Goal: Check status: Check status

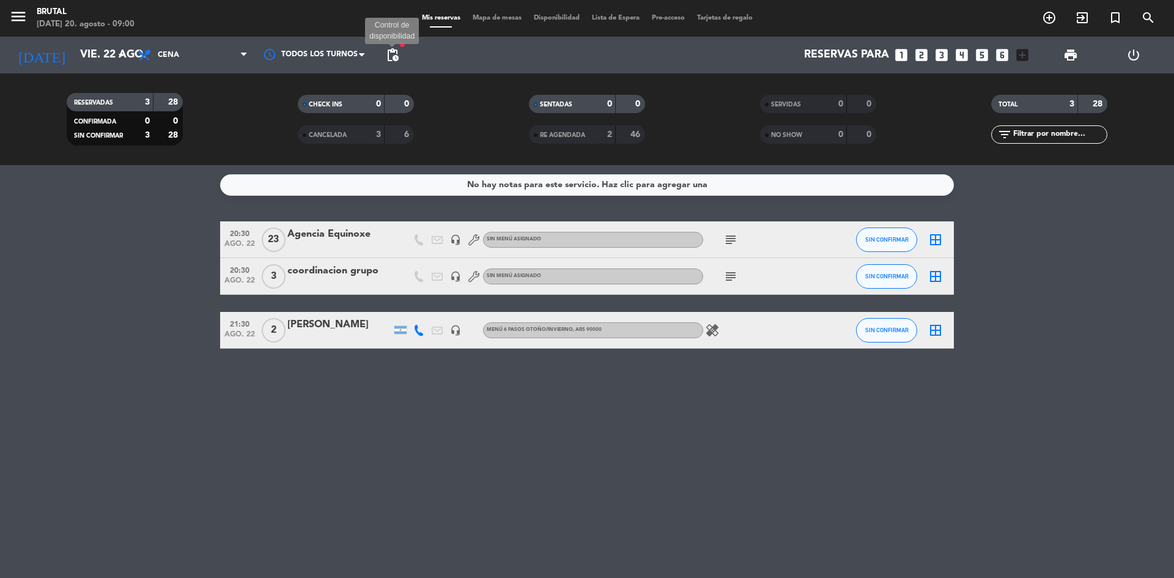
click at [388, 58] on span "pending_actions" at bounding box center [392, 55] width 15 height 15
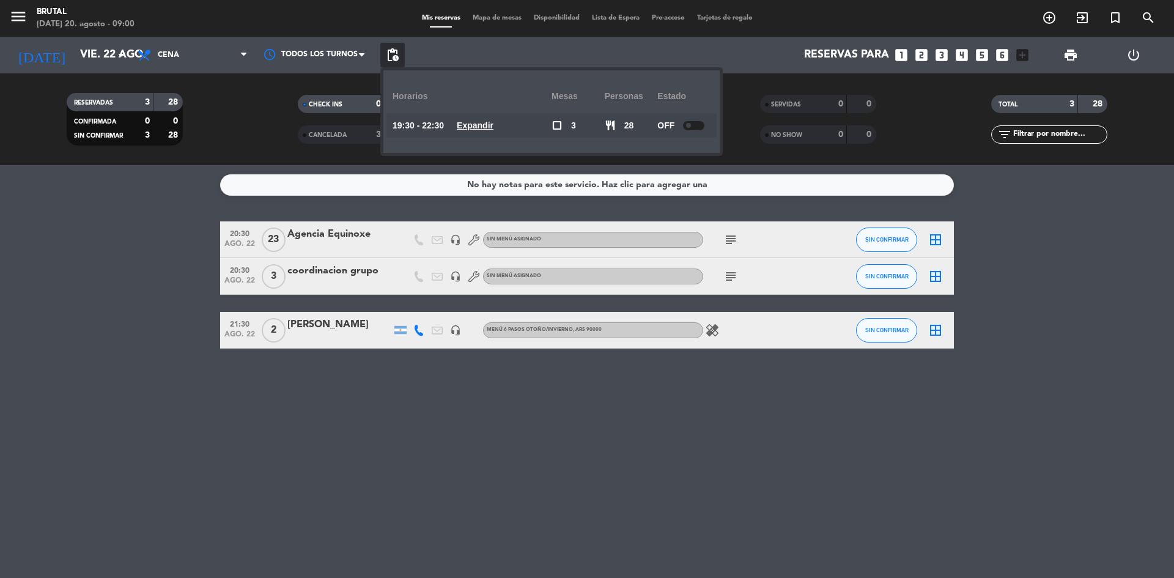
click at [129, 243] on bookings-row "20:30 [DATE] Agencia Equinoxe headset_mic Sin menú asignado subject SIN CONFIRM…" at bounding box center [587, 284] width 1174 height 127
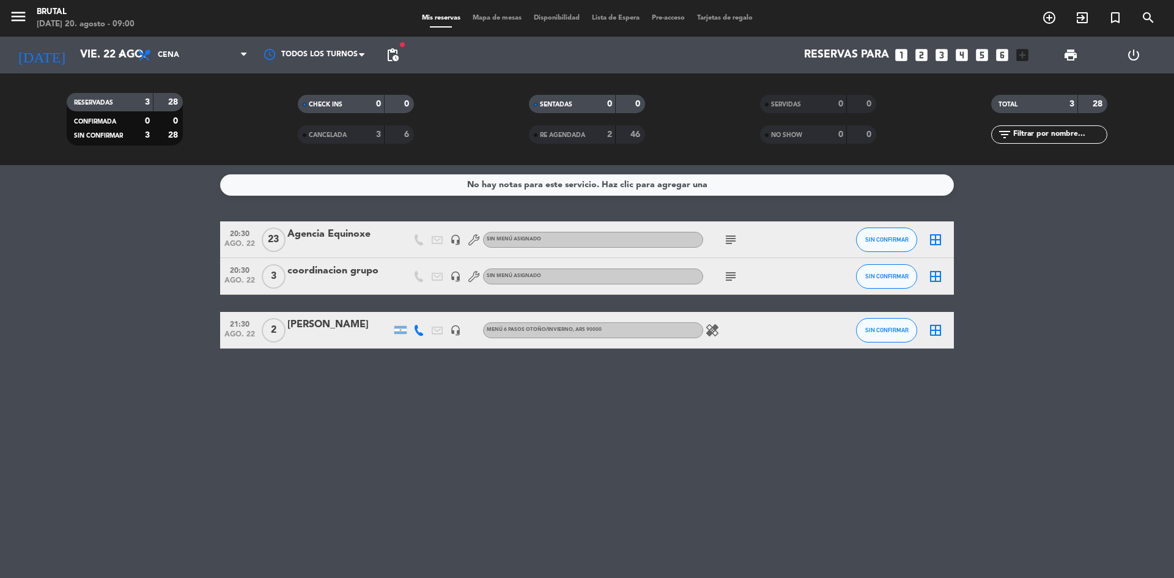
click at [440, 410] on div "No hay notas para este servicio. Haz clic para agregar una 20:30 [DATE] Agencia…" at bounding box center [587, 371] width 1174 height 413
click at [580, 138] on span "RE AGENDADA" at bounding box center [562, 135] width 45 height 6
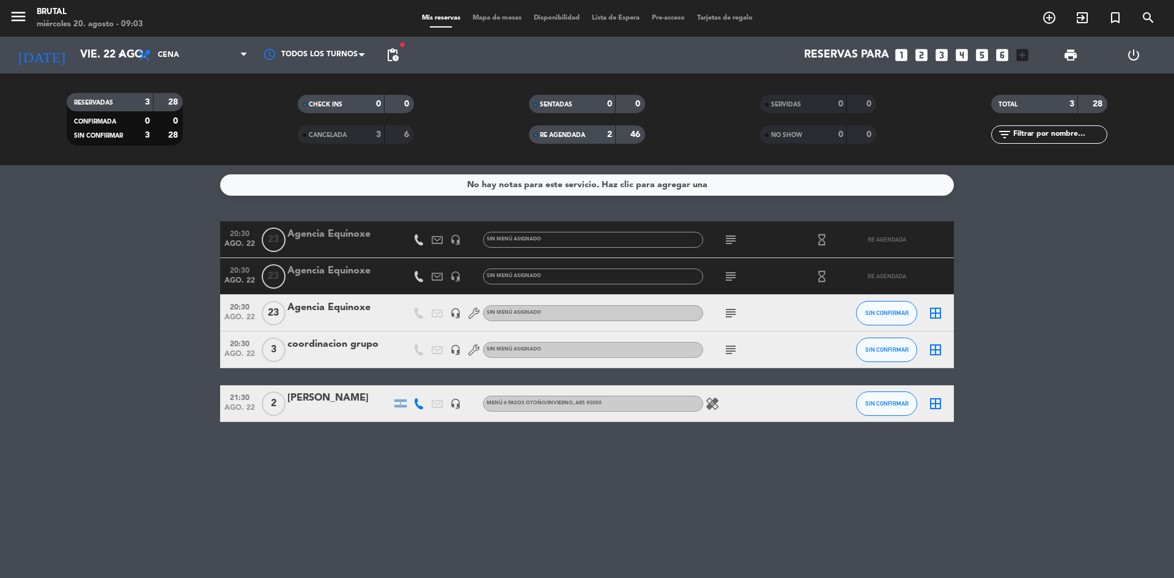
click at [347, 135] on span "CANCELADA" at bounding box center [328, 135] width 38 height 6
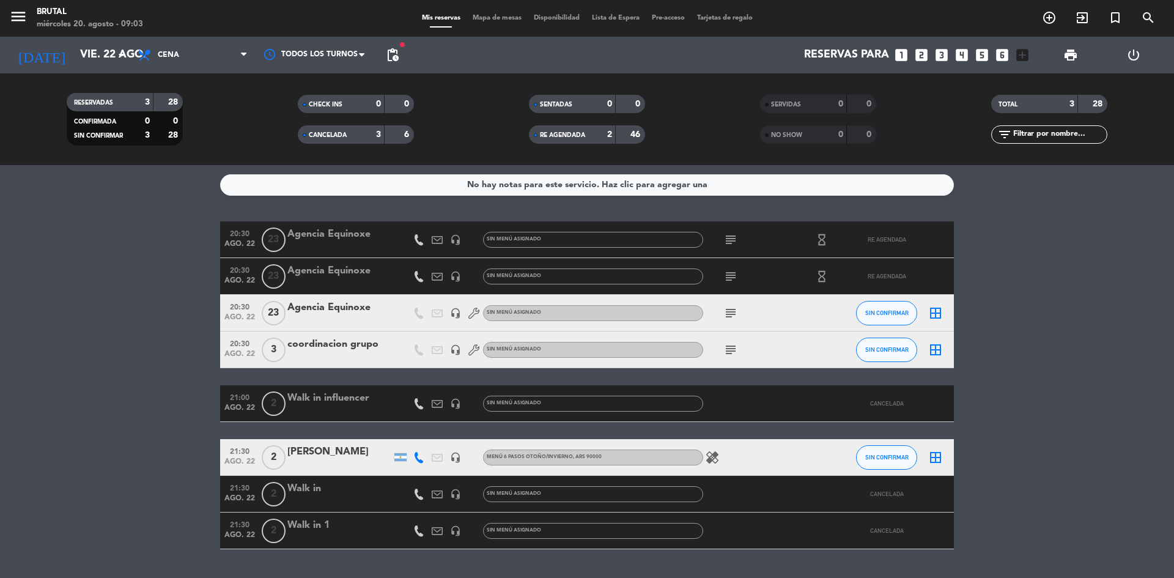
click at [350, 133] on div "CANCELADA" at bounding box center [329, 135] width 56 height 14
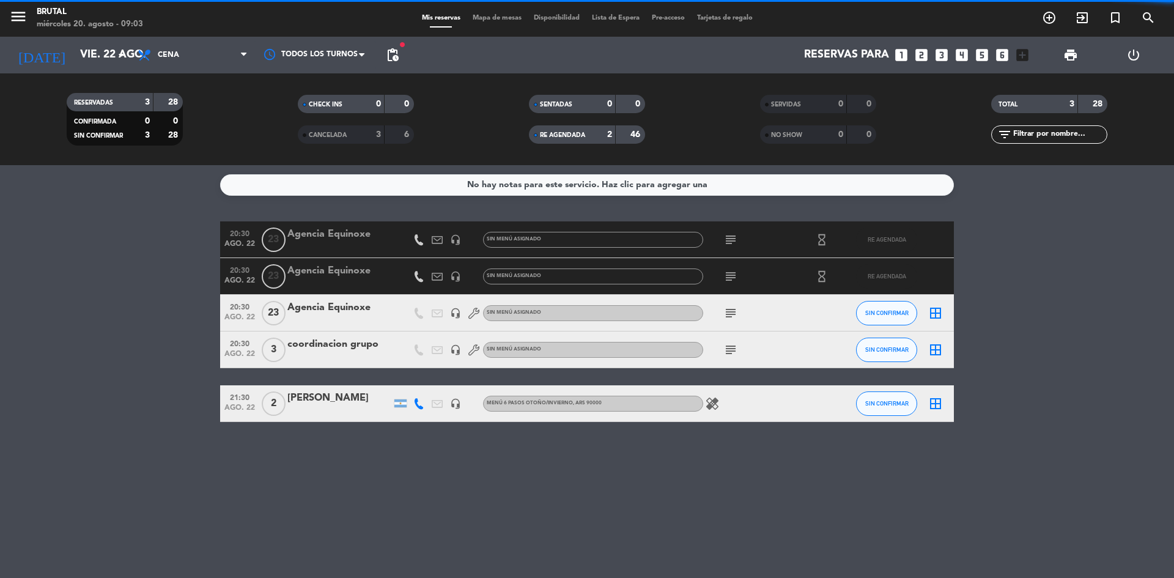
click at [580, 132] on span "RE AGENDADA" at bounding box center [562, 135] width 45 height 6
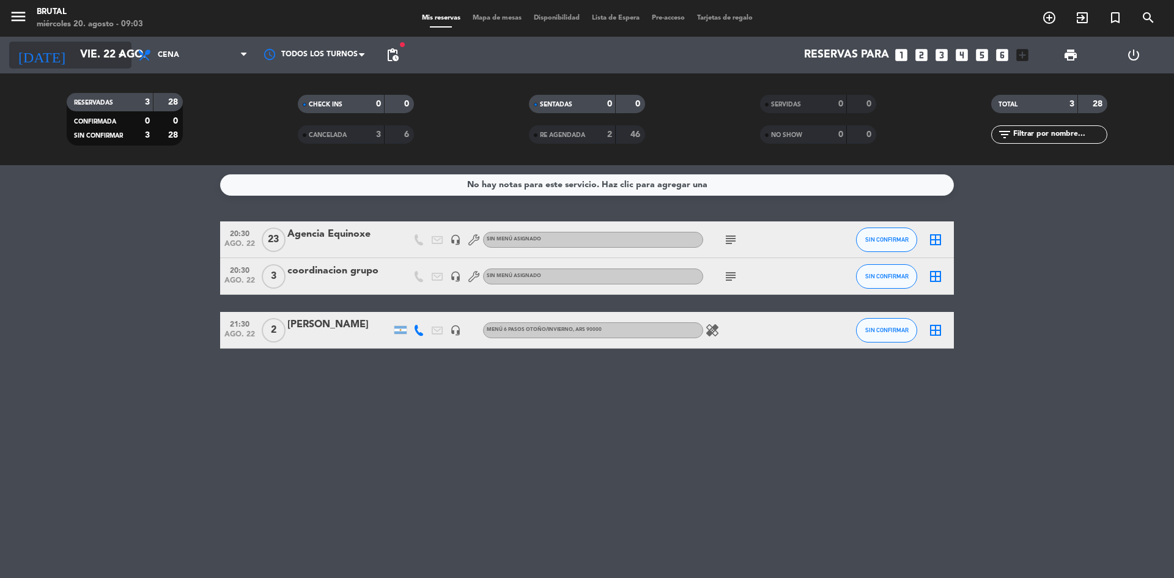
click at [91, 60] on input "vie. 22 ago." at bounding box center [145, 55] width 142 height 24
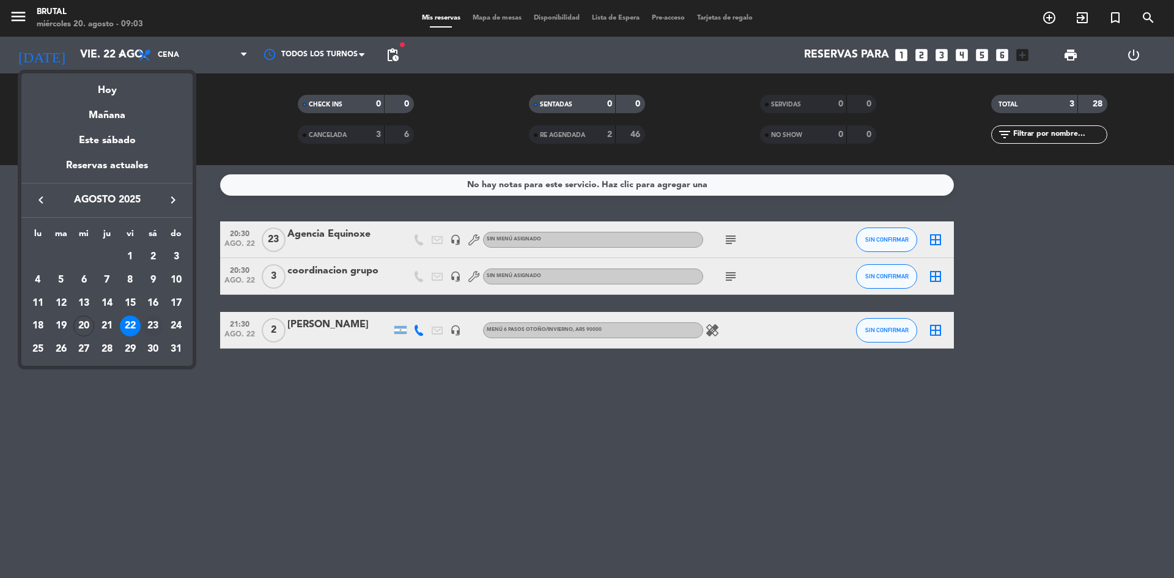
click at [157, 324] on div "23" at bounding box center [152, 325] width 21 height 21
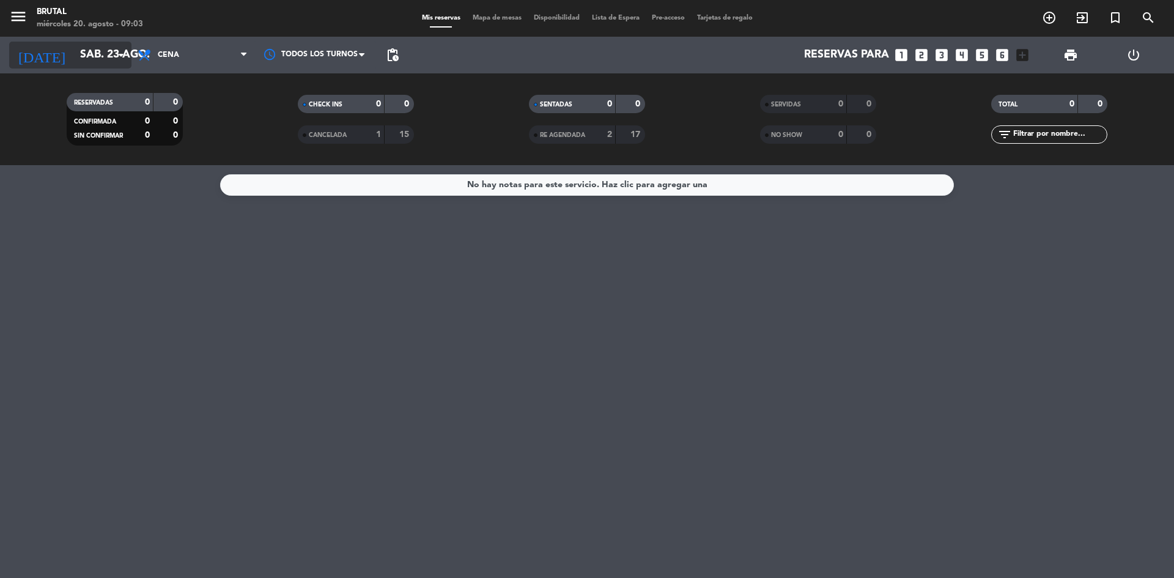
click at [93, 54] on input "sáb. 23 ago." at bounding box center [145, 55] width 142 height 24
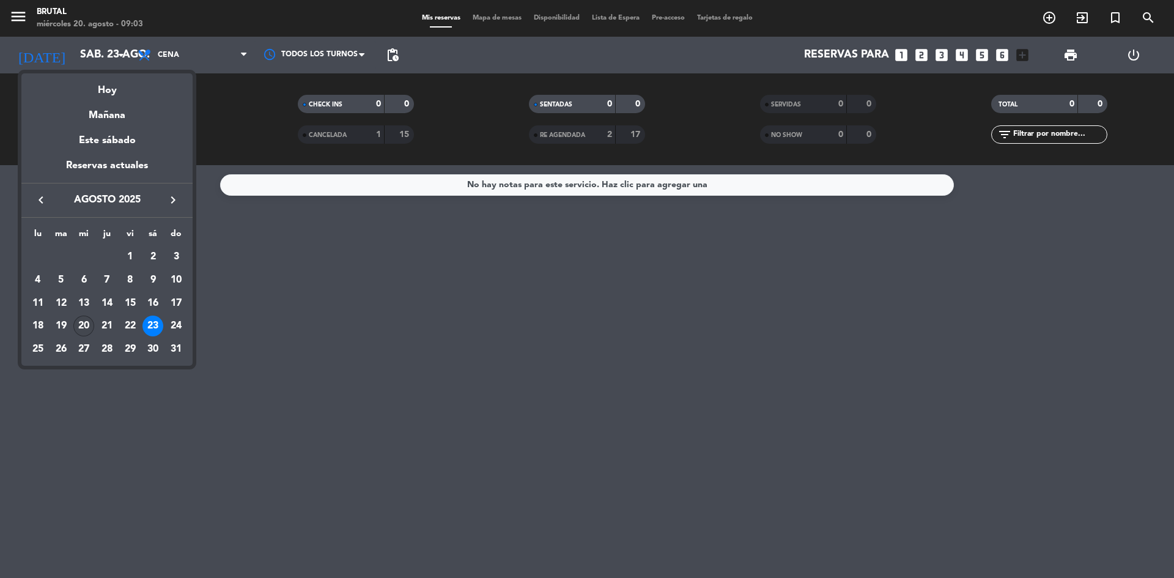
click at [79, 328] on div "20" at bounding box center [83, 325] width 21 height 21
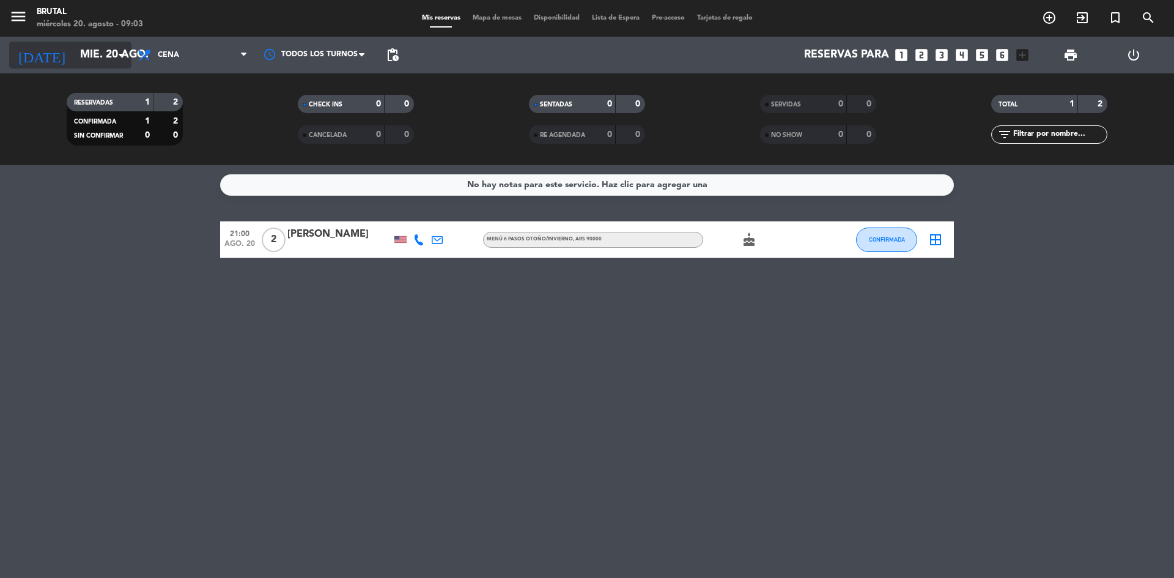
click at [84, 56] on input "mié. 20 ago." at bounding box center [145, 55] width 142 height 24
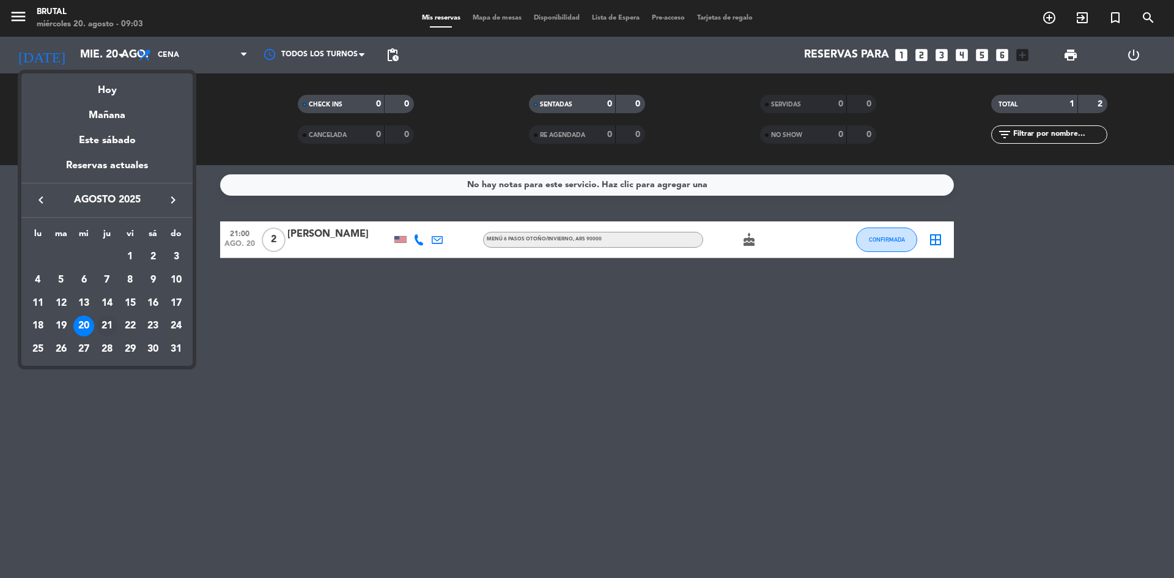
click at [111, 320] on div "21" at bounding box center [107, 325] width 21 height 21
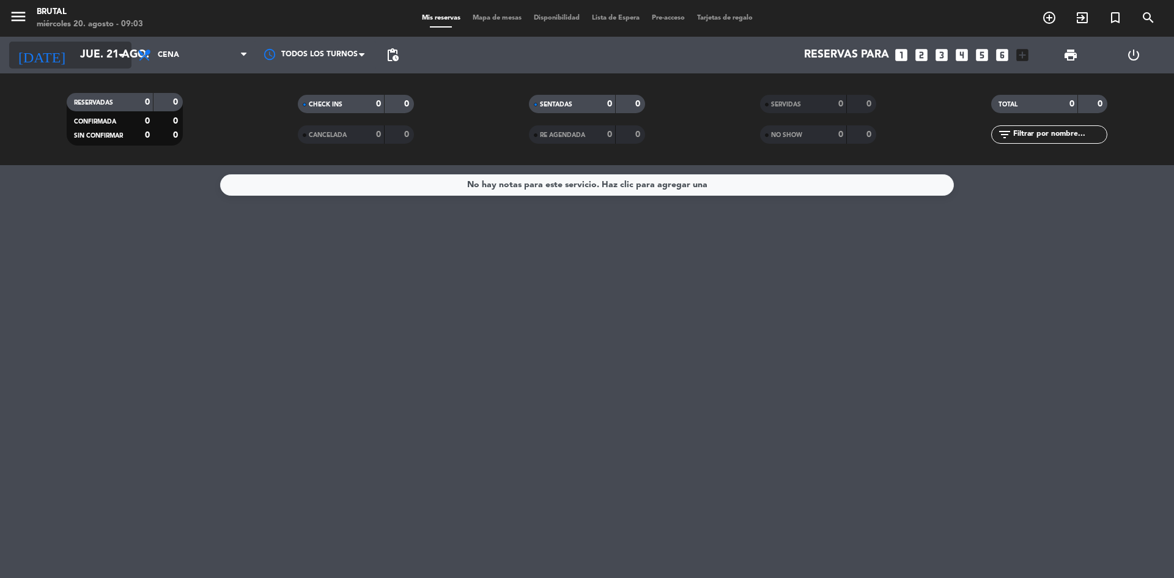
click at [74, 53] on input "jue. 21 ago." at bounding box center [145, 55] width 142 height 24
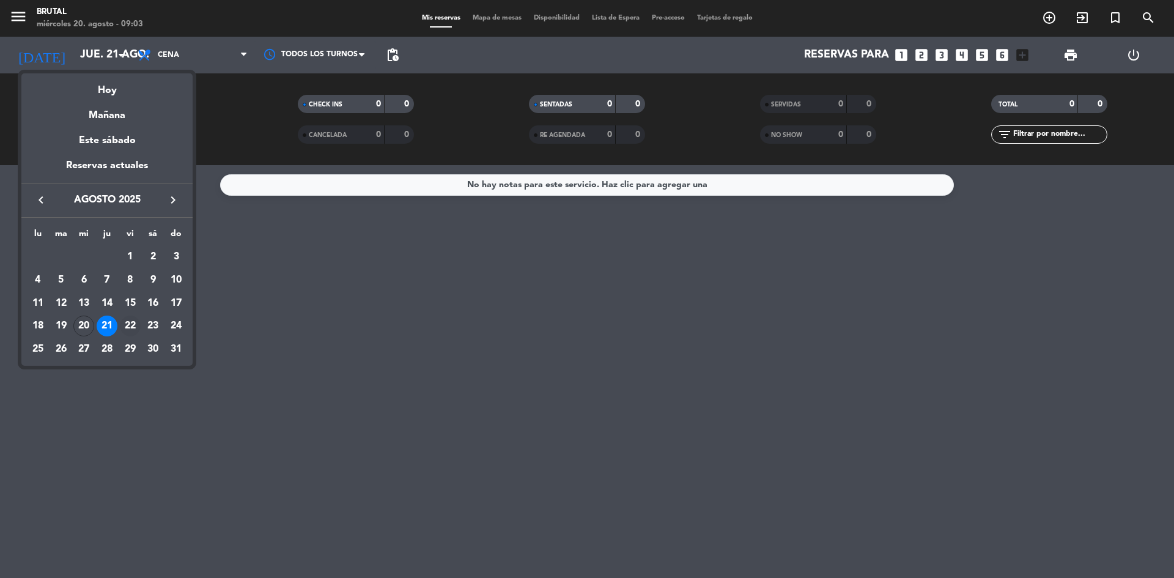
click at [131, 322] on div "22" at bounding box center [130, 325] width 21 height 21
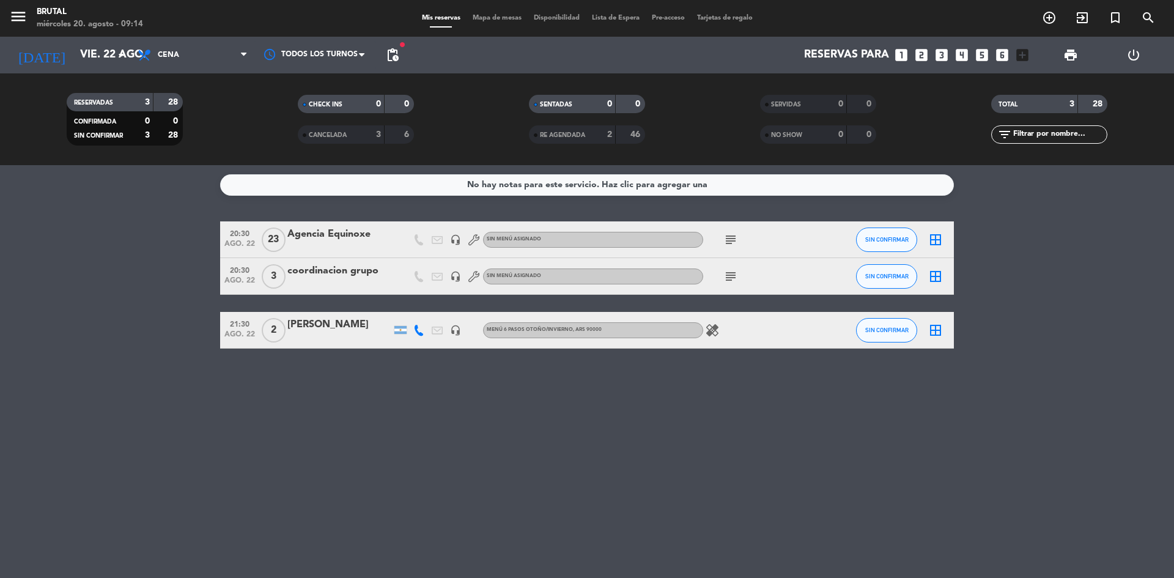
click at [158, 384] on div "No hay notas para este servicio. Haz clic para agregar una 20:30 [DATE] Agencia…" at bounding box center [587, 371] width 1174 height 413
click at [92, 53] on input "vie. 22 ago." at bounding box center [145, 55] width 142 height 24
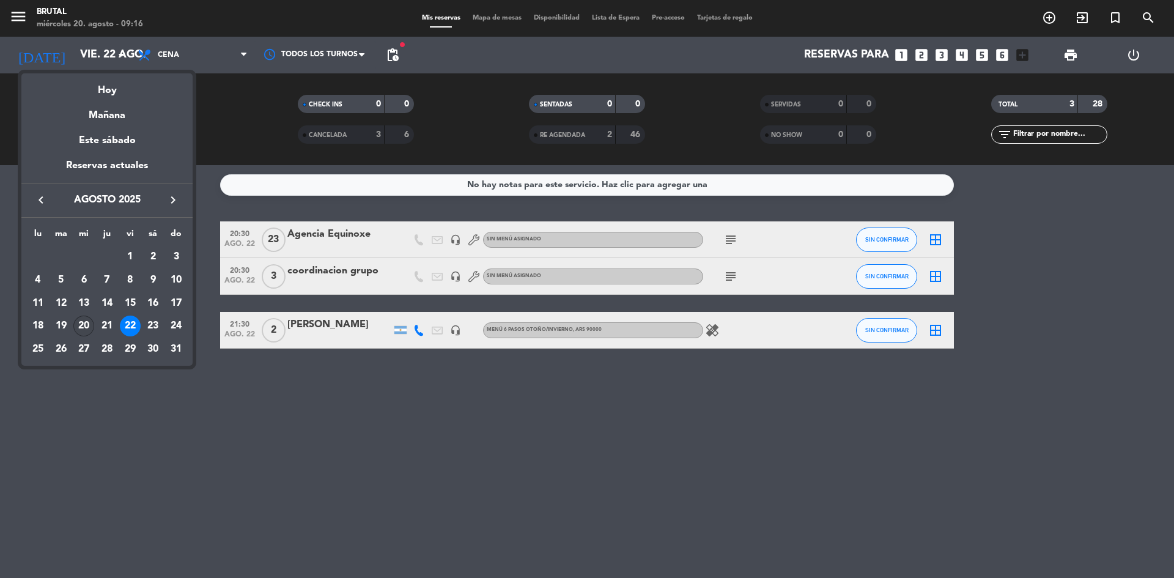
click at [83, 325] on div "20" at bounding box center [83, 325] width 21 height 21
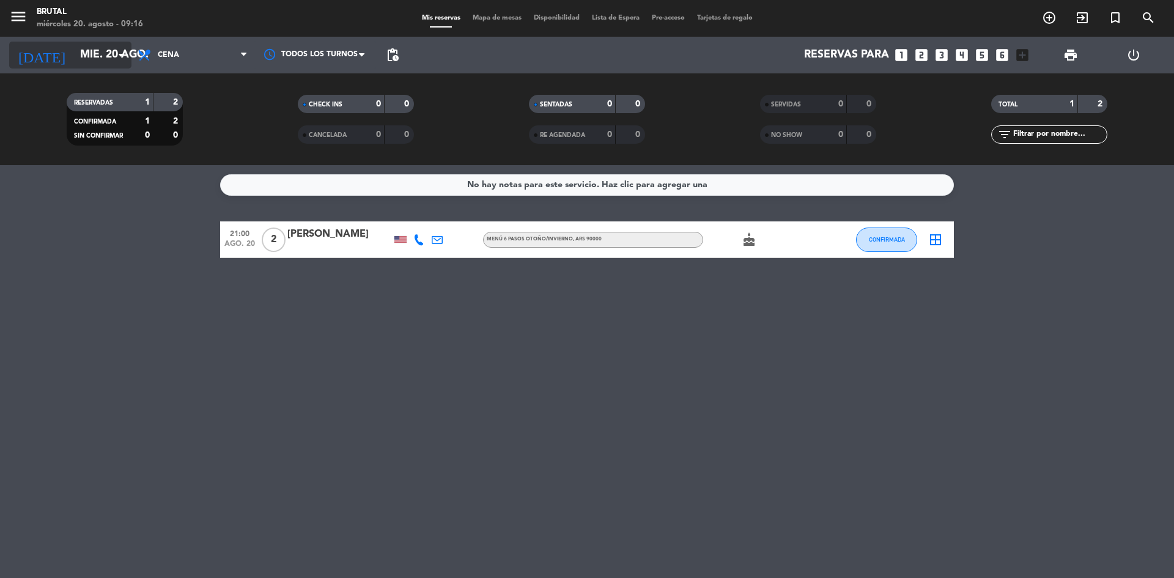
click at [111, 57] on input "mié. 20 ago." at bounding box center [145, 55] width 142 height 24
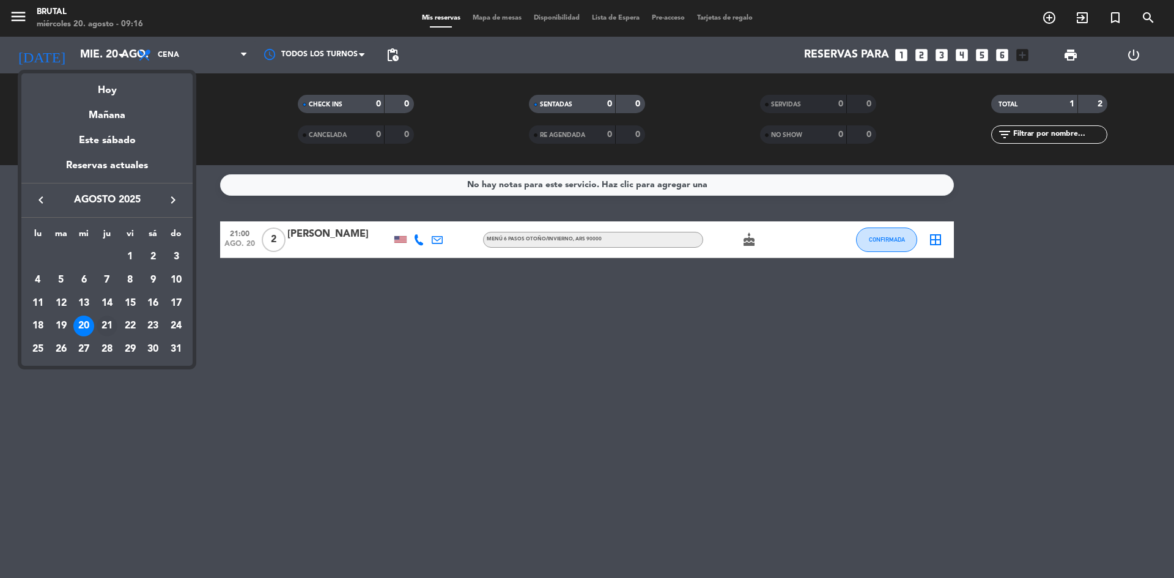
click at [106, 326] on div "21" at bounding box center [107, 325] width 21 height 21
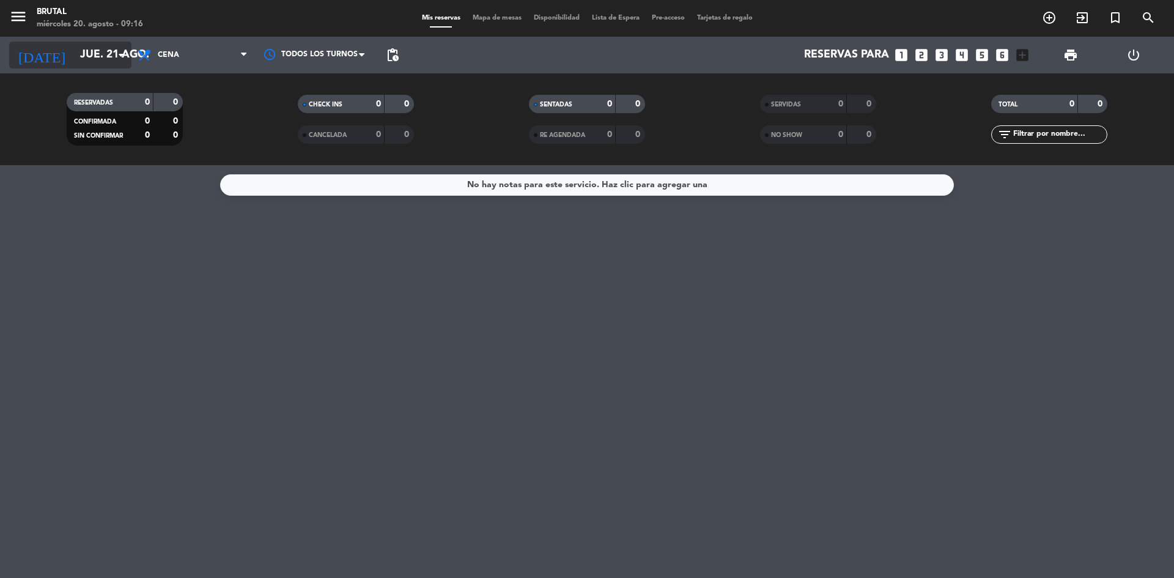
click at [79, 57] on input "jue. 21 ago." at bounding box center [145, 55] width 142 height 24
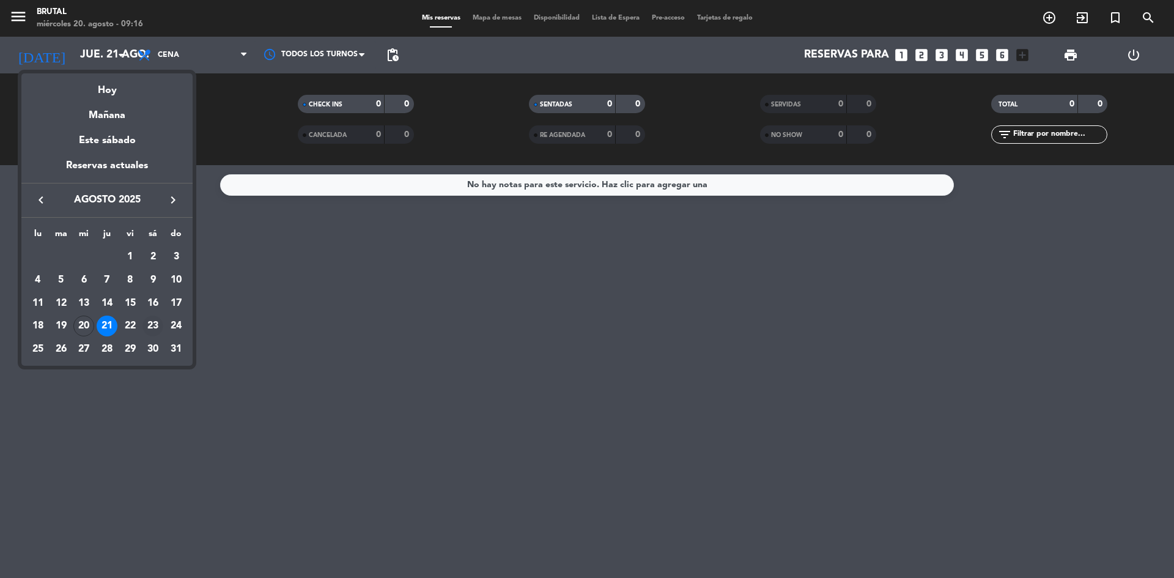
click at [155, 326] on div "23" at bounding box center [152, 325] width 21 height 21
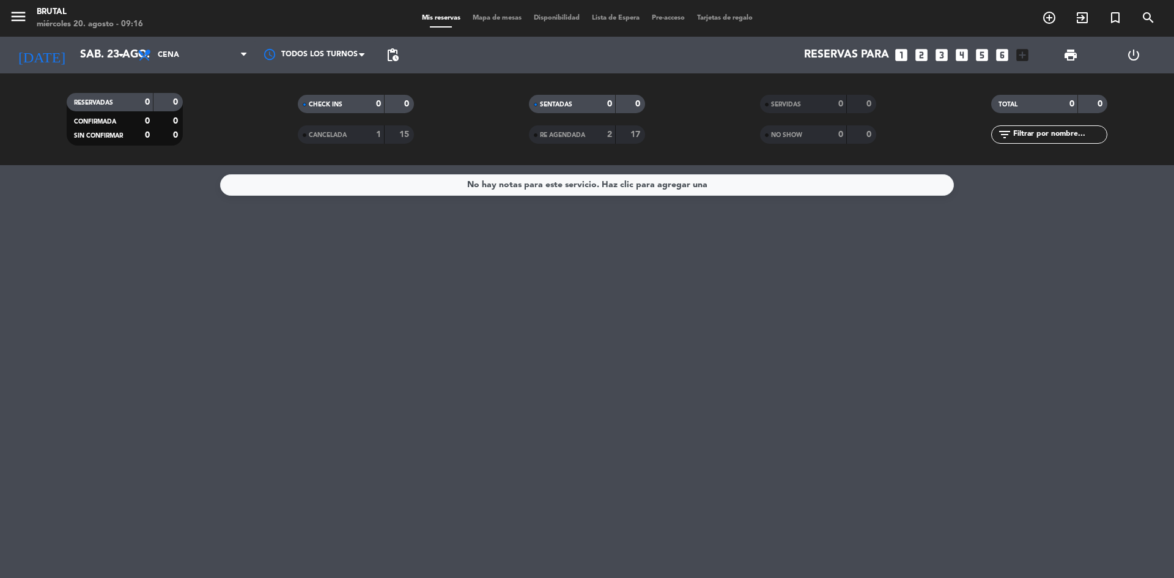
click at [359, 135] on div "1" at bounding box center [369, 135] width 24 height 14
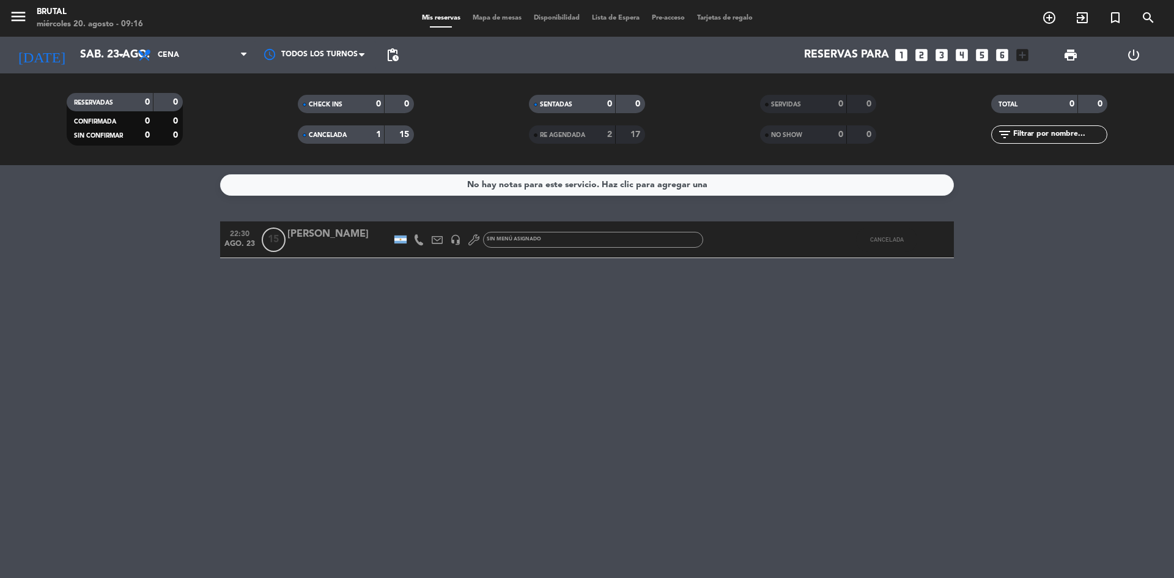
click at [547, 134] on span "RE AGENDADA" at bounding box center [562, 135] width 45 height 6
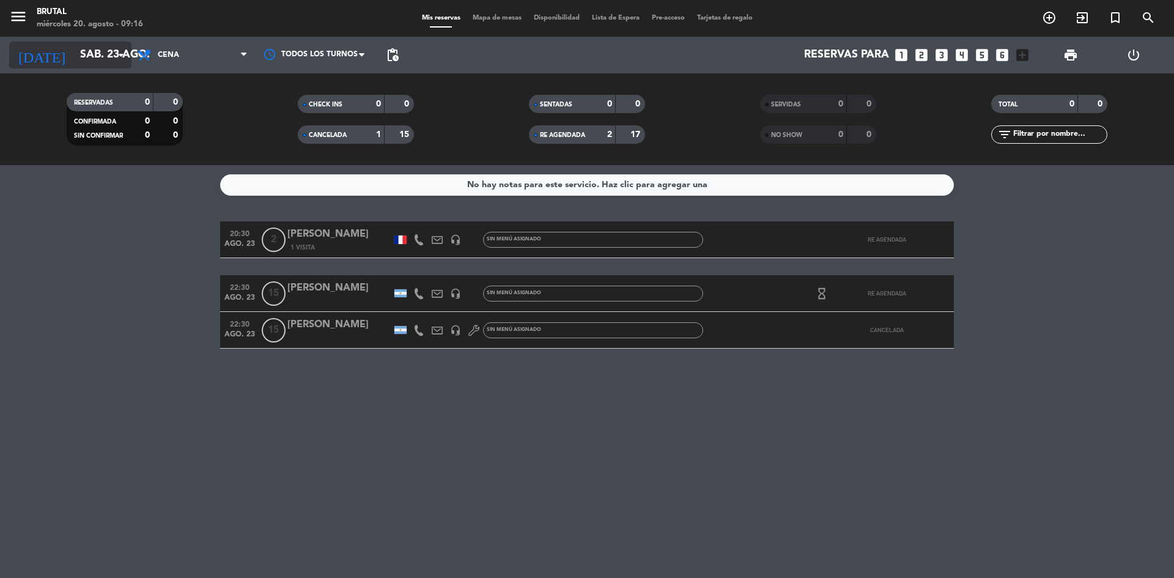
click at [74, 57] on input "sáb. 23 ago." at bounding box center [145, 55] width 142 height 24
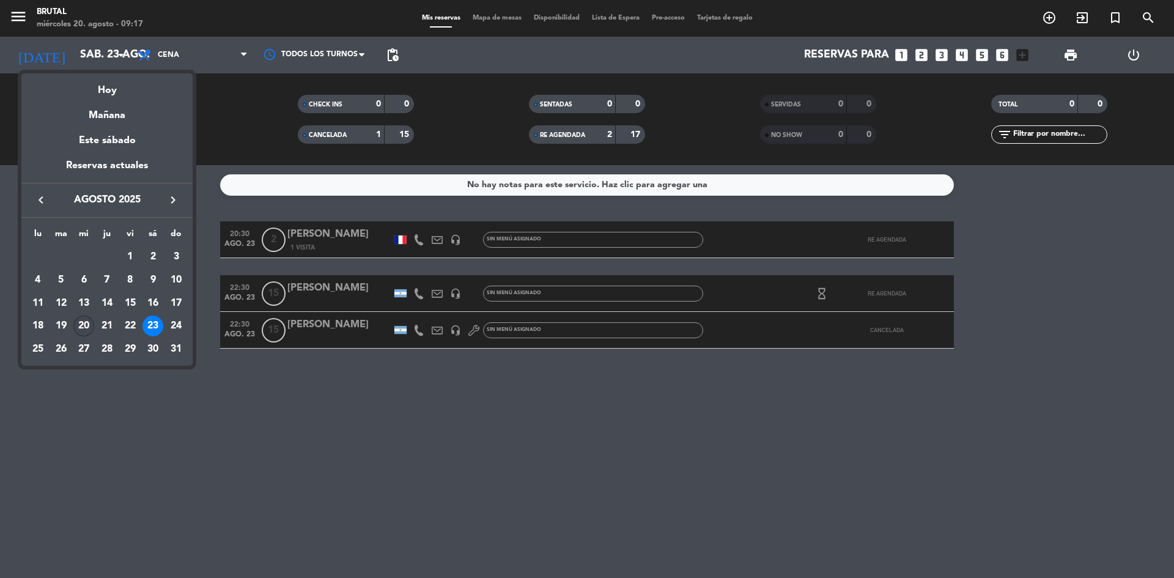
click at [90, 324] on div "20" at bounding box center [83, 325] width 21 height 21
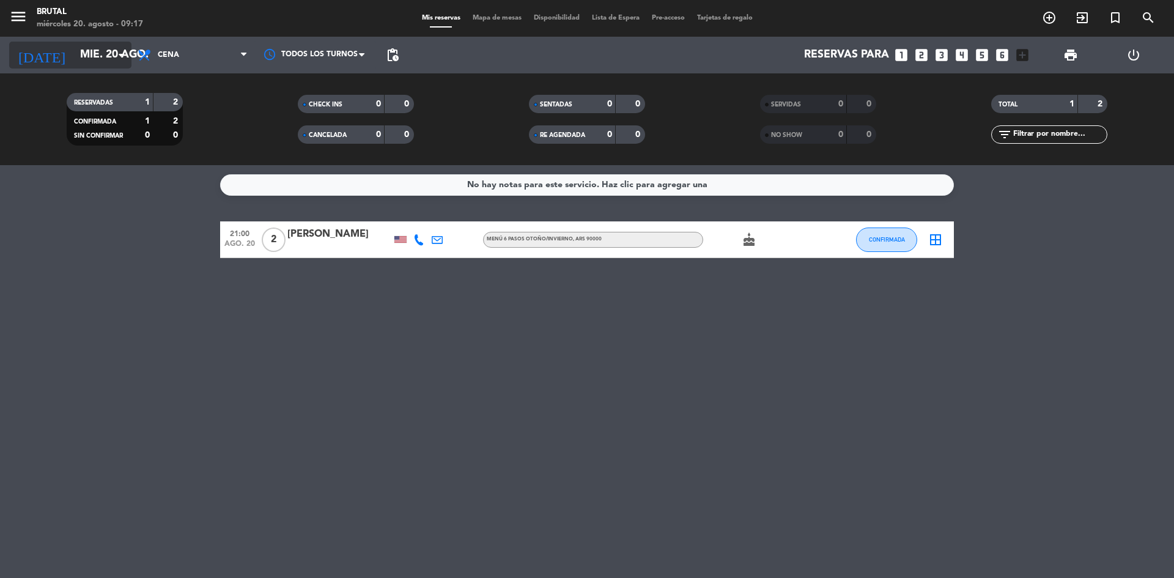
click at [86, 64] on input "mié. 20 ago." at bounding box center [145, 55] width 142 height 24
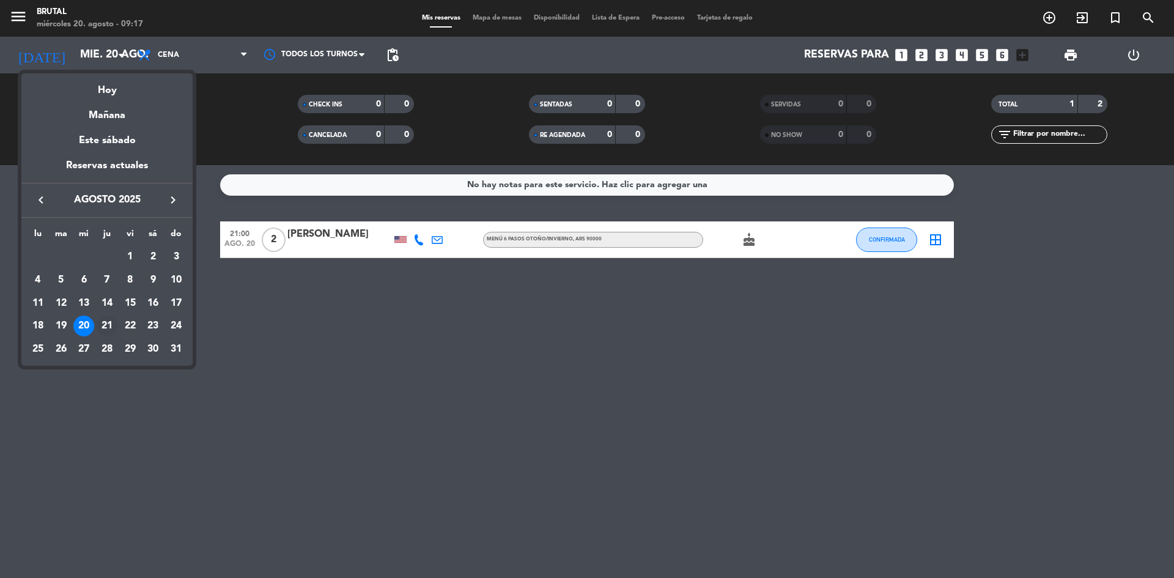
click at [106, 323] on div "21" at bounding box center [107, 325] width 21 height 21
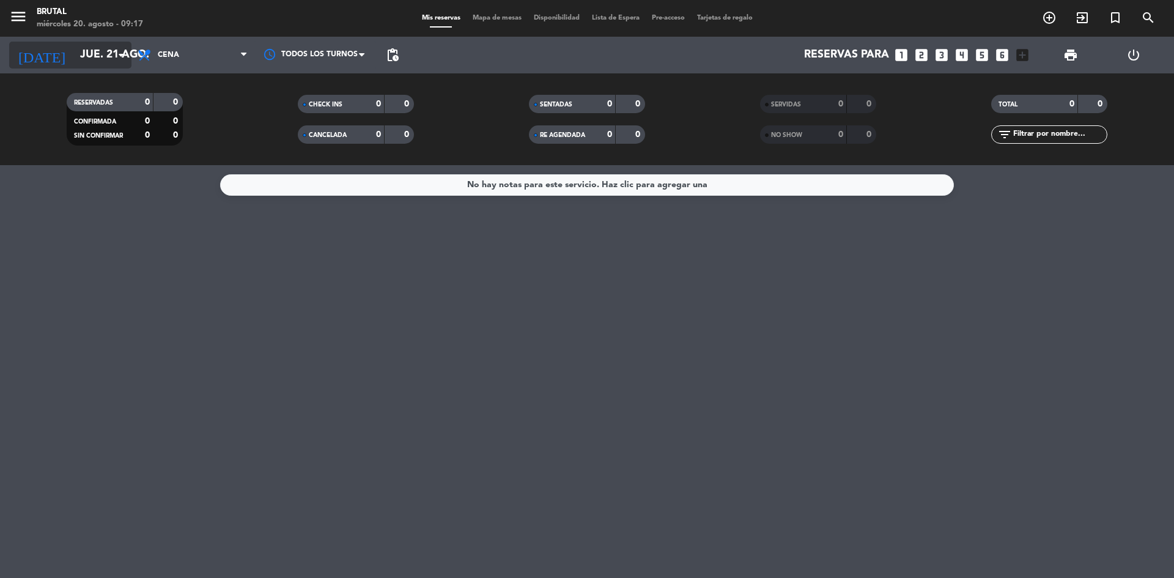
click at [74, 48] on input "jue. 21 ago." at bounding box center [145, 55] width 142 height 24
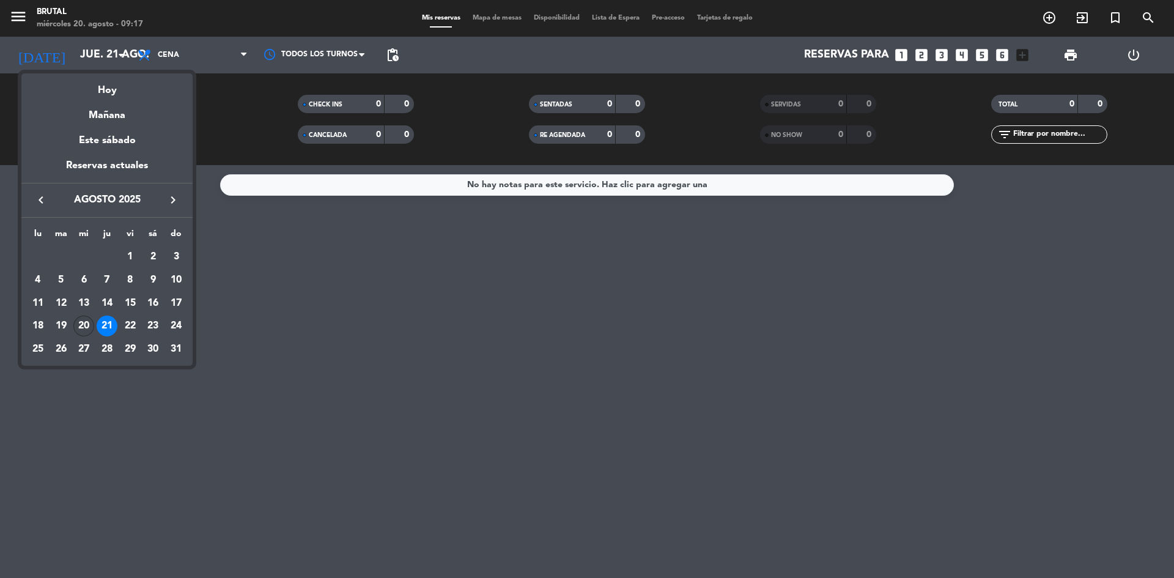
click at [77, 326] on div "20" at bounding box center [83, 325] width 21 height 21
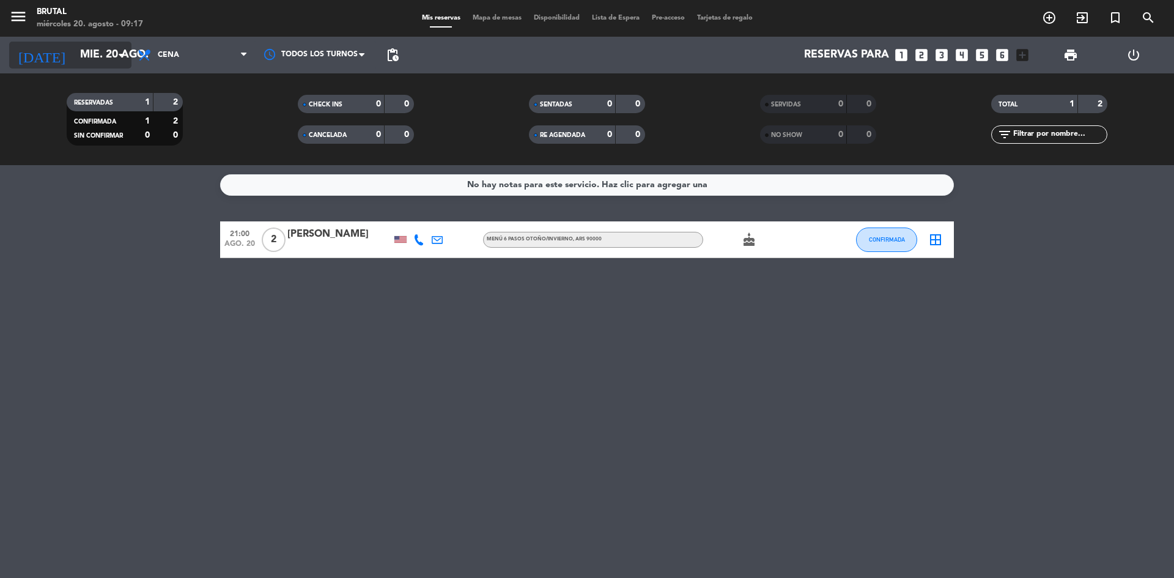
click at [79, 48] on input "mié. 20 ago." at bounding box center [145, 55] width 142 height 24
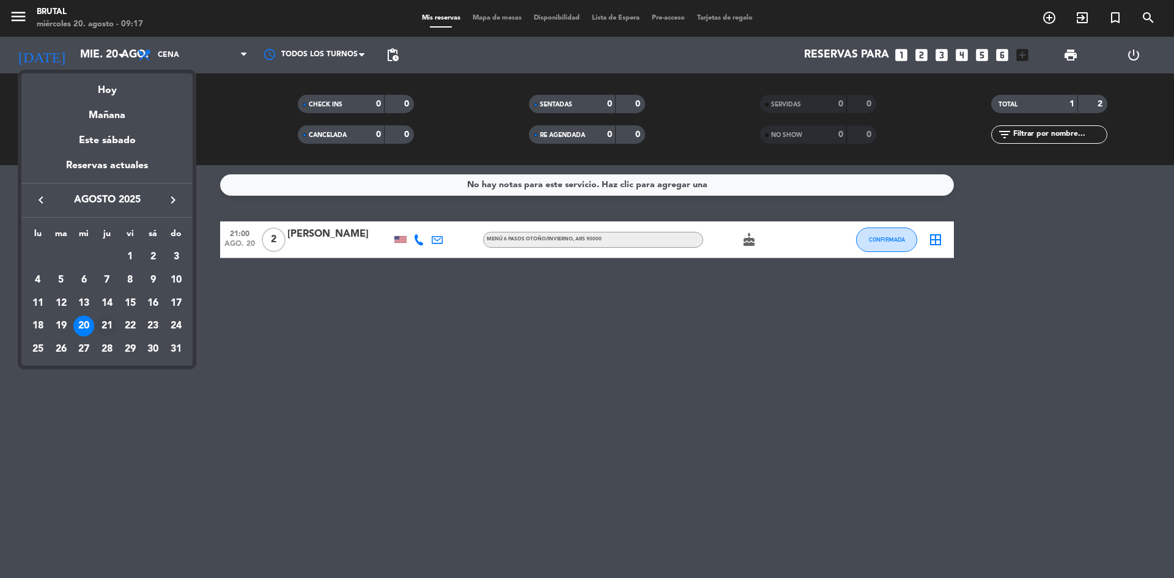
click at [111, 323] on div "21" at bounding box center [107, 325] width 21 height 21
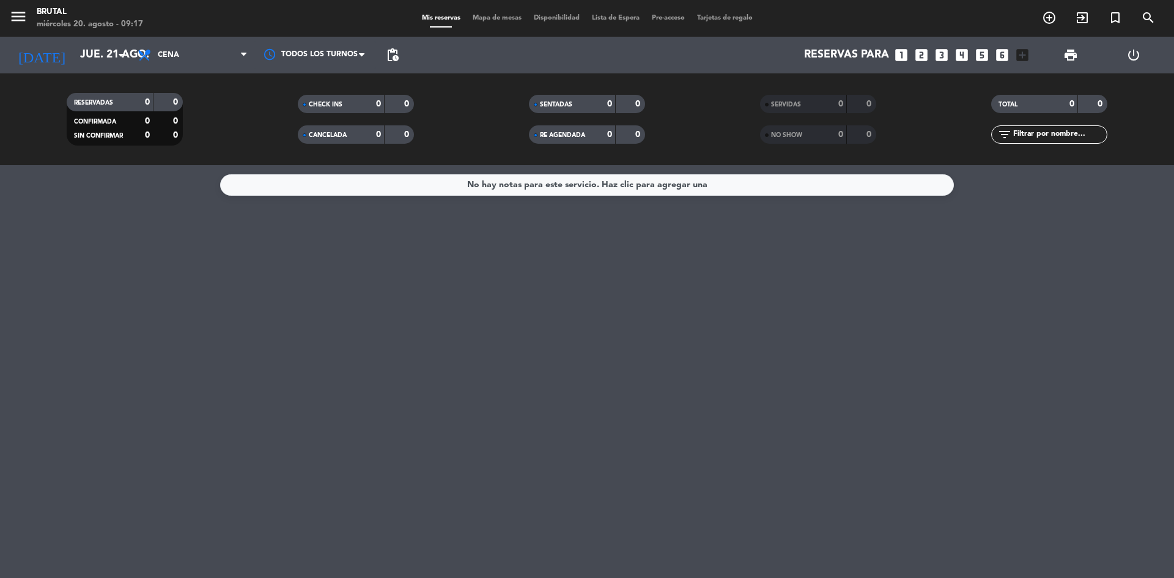
drag, startPoint x: 360, startPoint y: 330, endPoint x: 354, endPoint y: 333, distance: 6.8
click at [360, 330] on div "No hay notas para este servicio. Haz clic para agregar una" at bounding box center [587, 371] width 1174 height 413
click at [112, 62] on input "jue. 21 ago." at bounding box center [145, 55] width 142 height 24
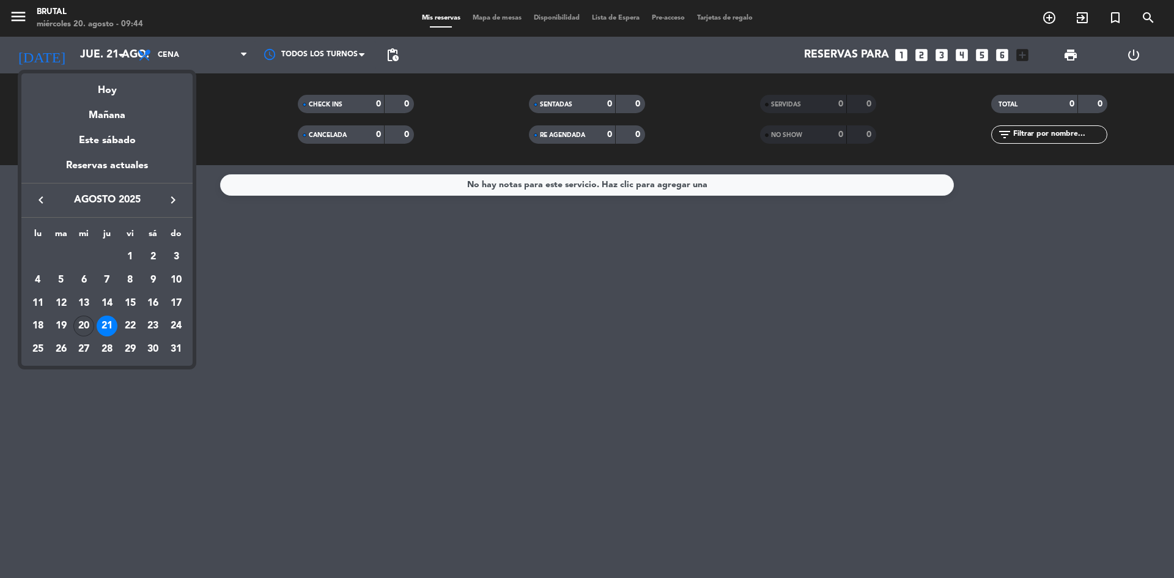
click at [86, 320] on div "20" at bounding box center [83, 325] width 21 height 21
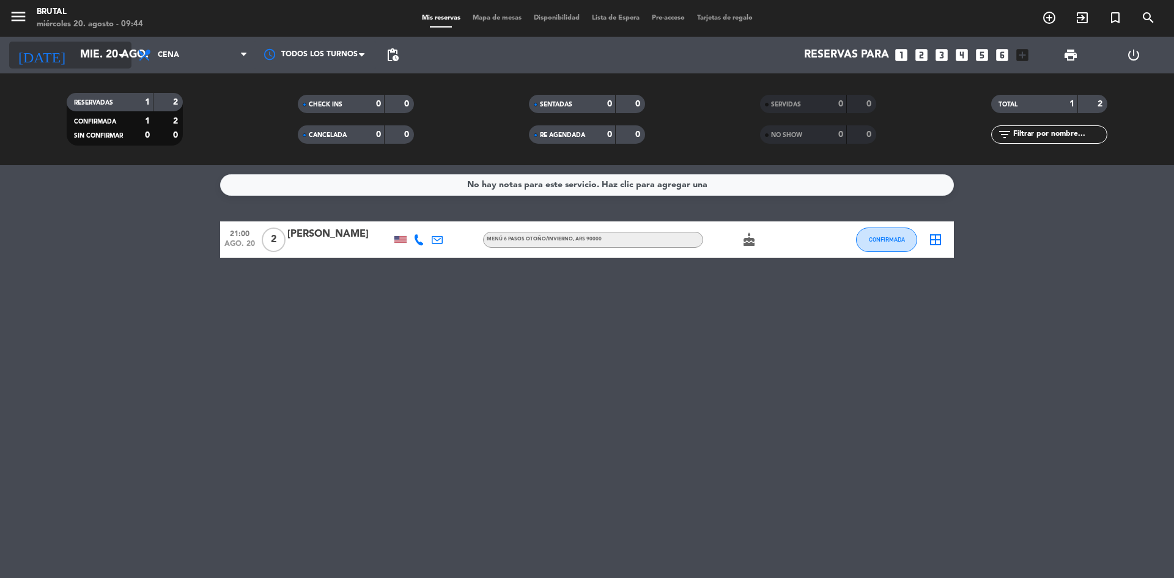
click at [97, 56] on input "mié. 20 ago." at bounding box center [145, 55] width 142 height 24
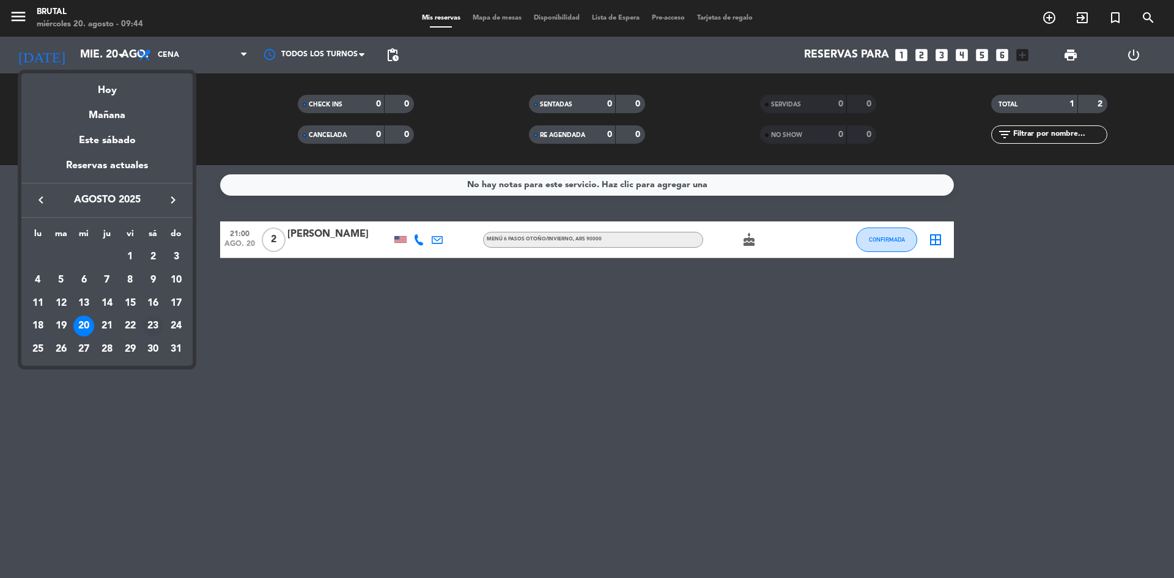
click at [146, 321] on div "23" at bounding box center [152, 325] width 21 height 21
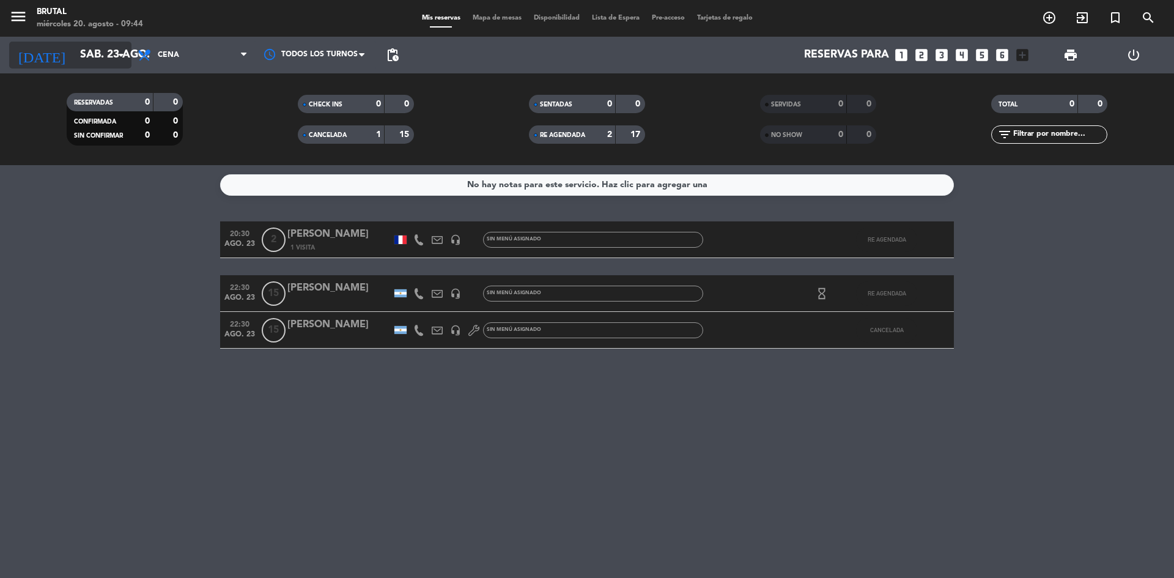
click at [96, 54] on input "sáb. 23 ago." at bounding box center [145, 55] width 142 height 24
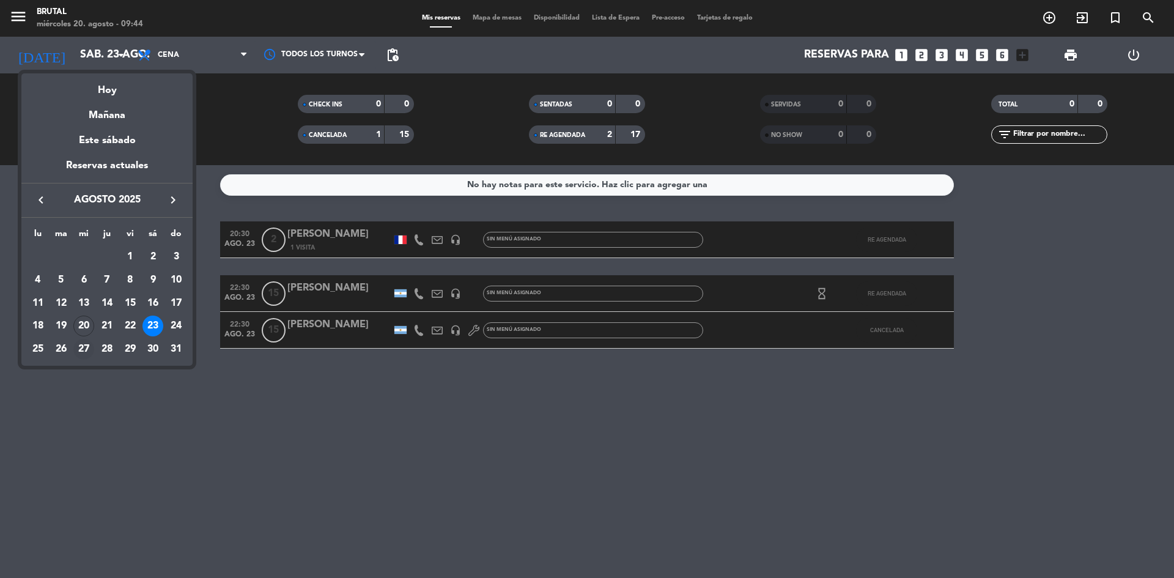
click at [84, 354] on div "27" at bounding box center [83, 349] width 21 height 21
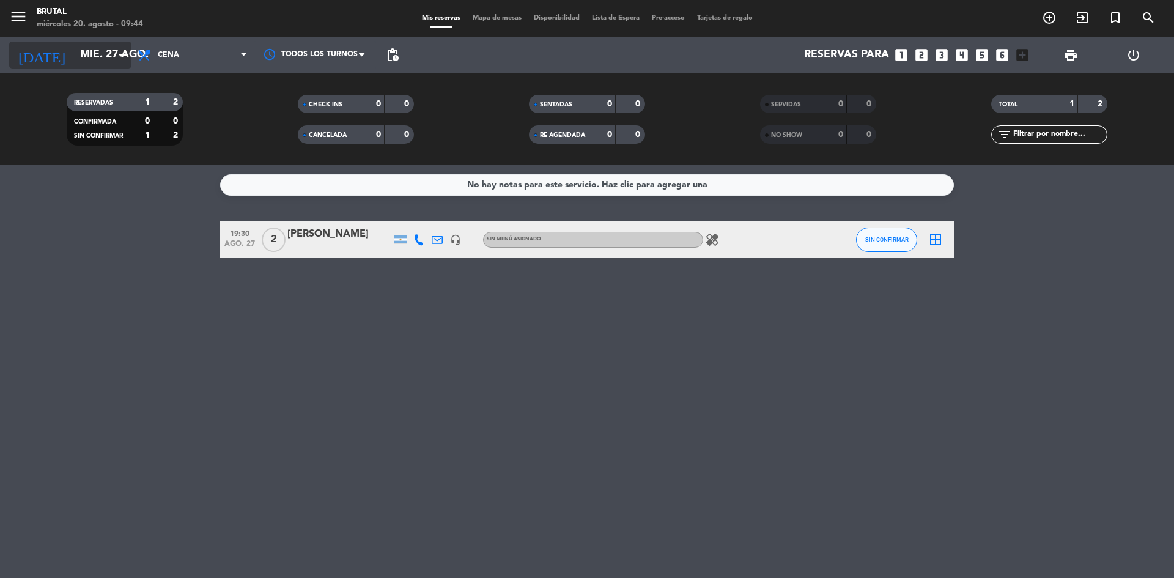
click at [109, 60] on input "mié. 27 ago." at bounding box center [145, 55] width 142 height 24
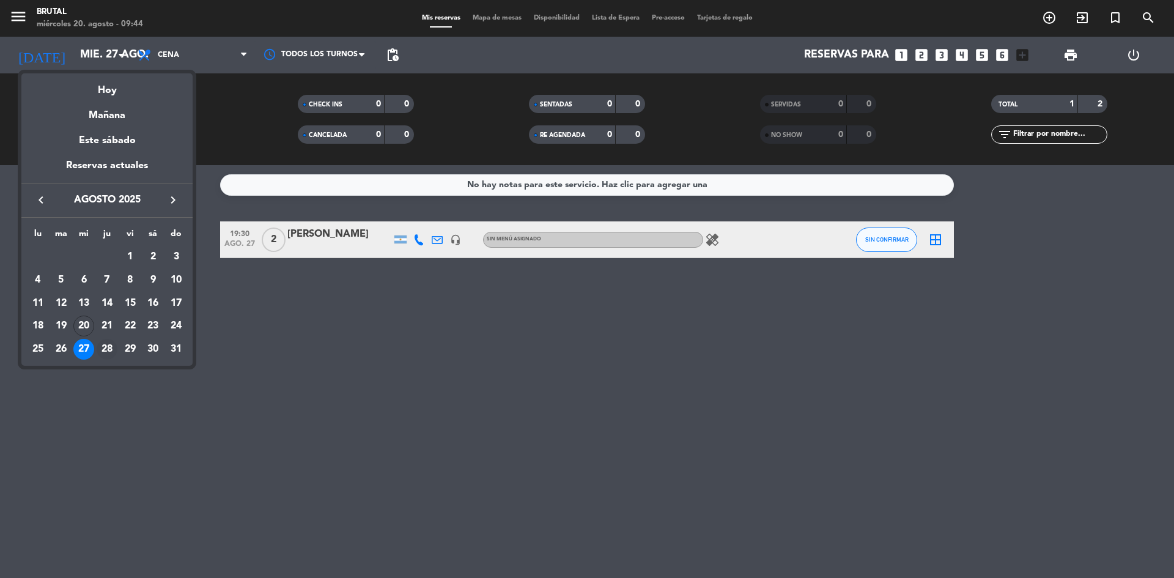
click at [113, 351] on div "28" at bounding box center [107, 349] width 21 height 21
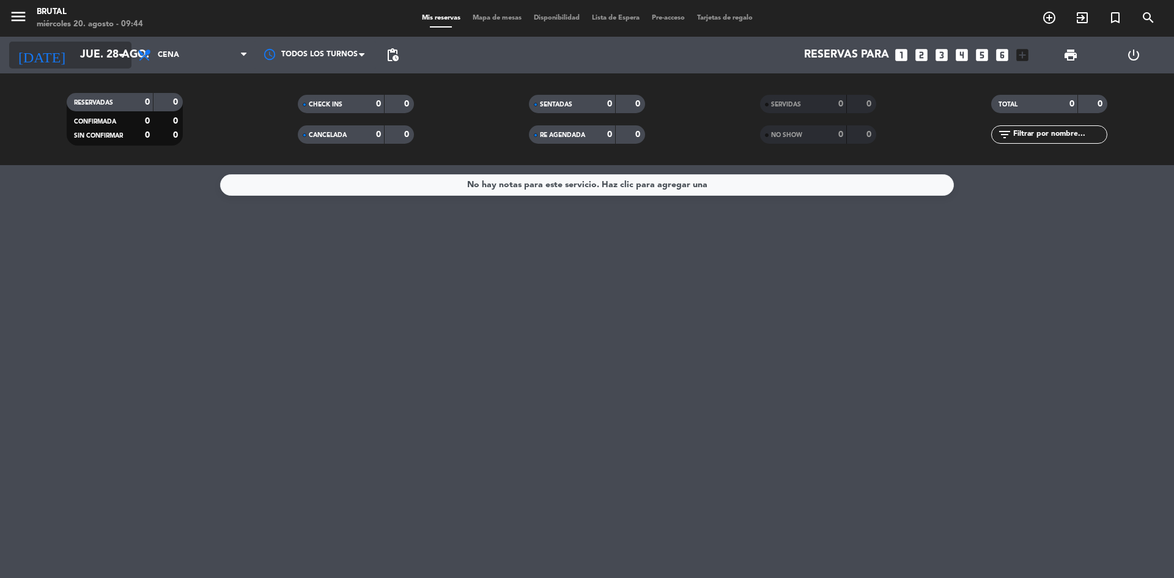
click at [98, 53] on input "jue. 28 ago." at bounding box center [145, 55] width 142 height 24
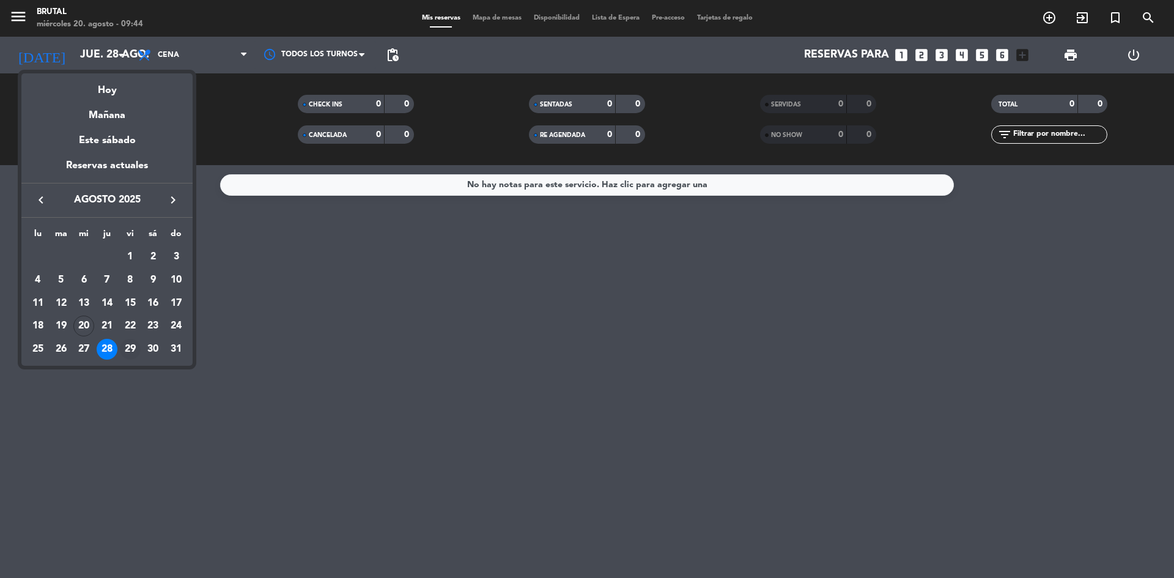
click at [128, 345] on div "29" at bounding box center [130, 349] width 21 height 21
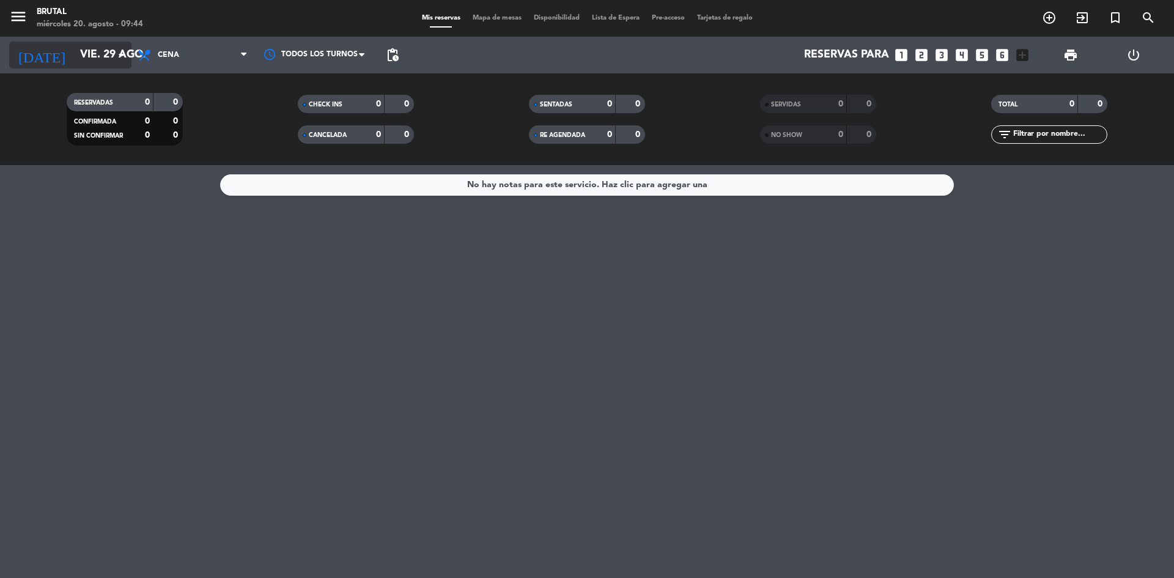
click at [94, 56] on input "vie. 29 ago." at bounding box center [145, 55] width 142 height 24
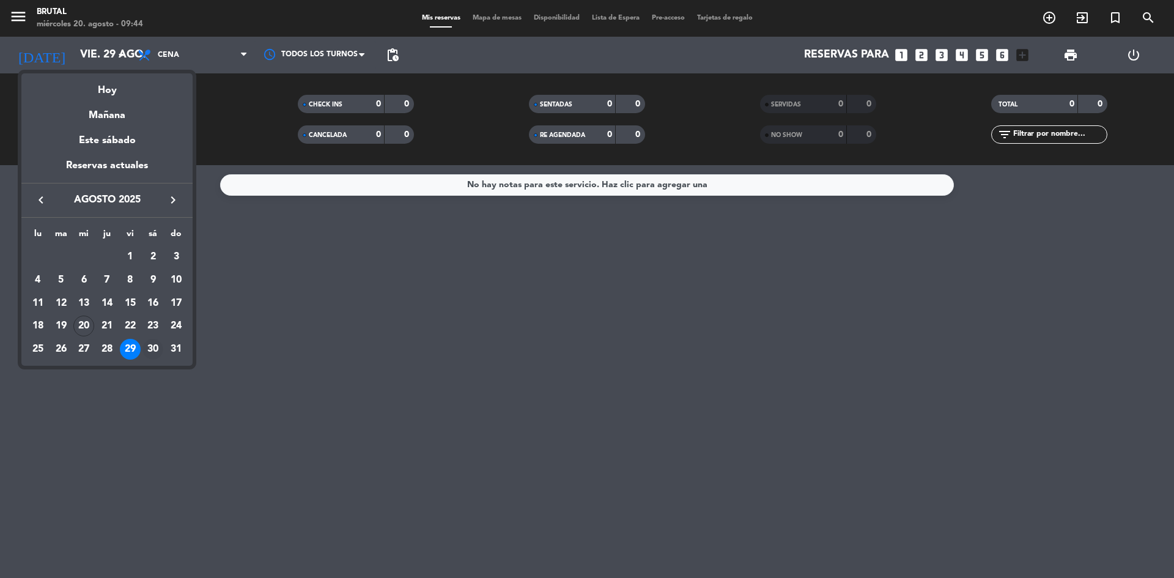
click at [162, 345] on div "30" at bounding box center [152, 349] width 21 height 21
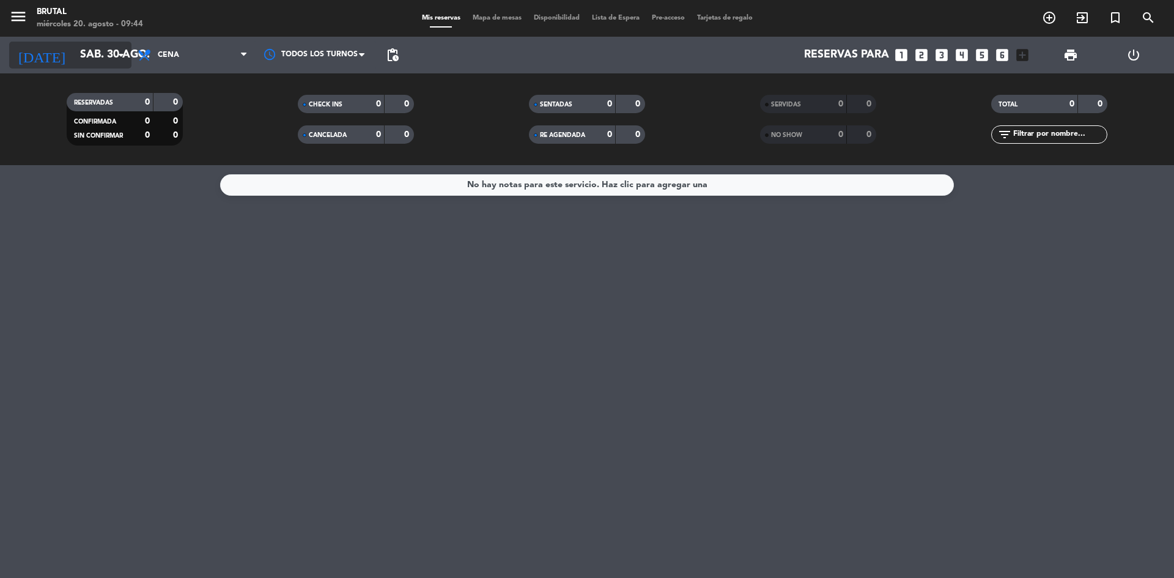
click at [117, 61] on icon "arrow_drop_down" at bounding box center [121, 55] width 15 height 15
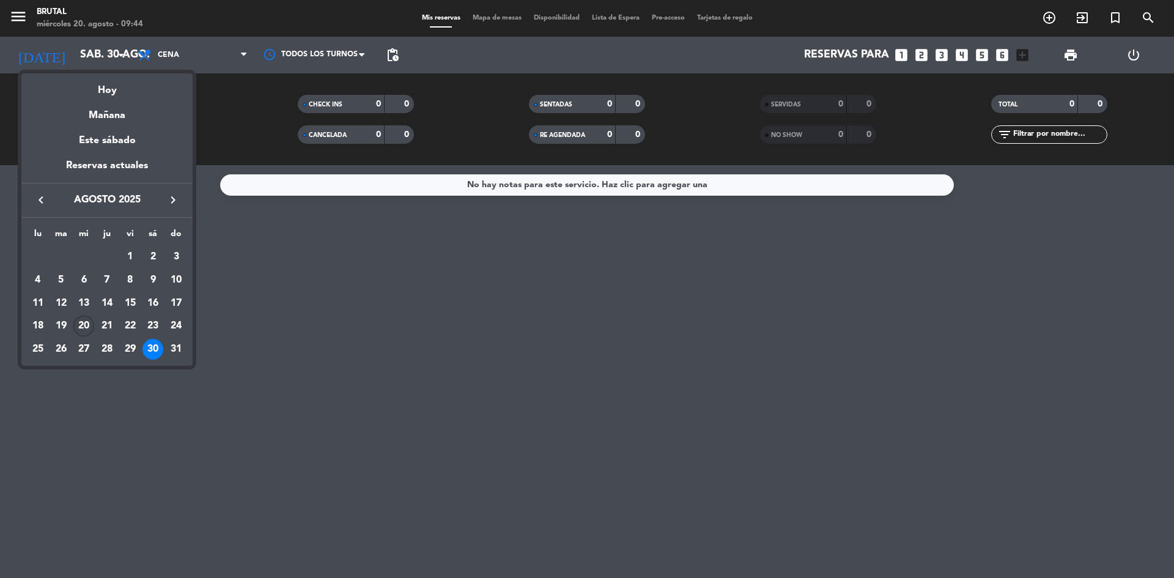
click at [89, 331] on div "20" at bounding box center [83, 325] width 21 height 21
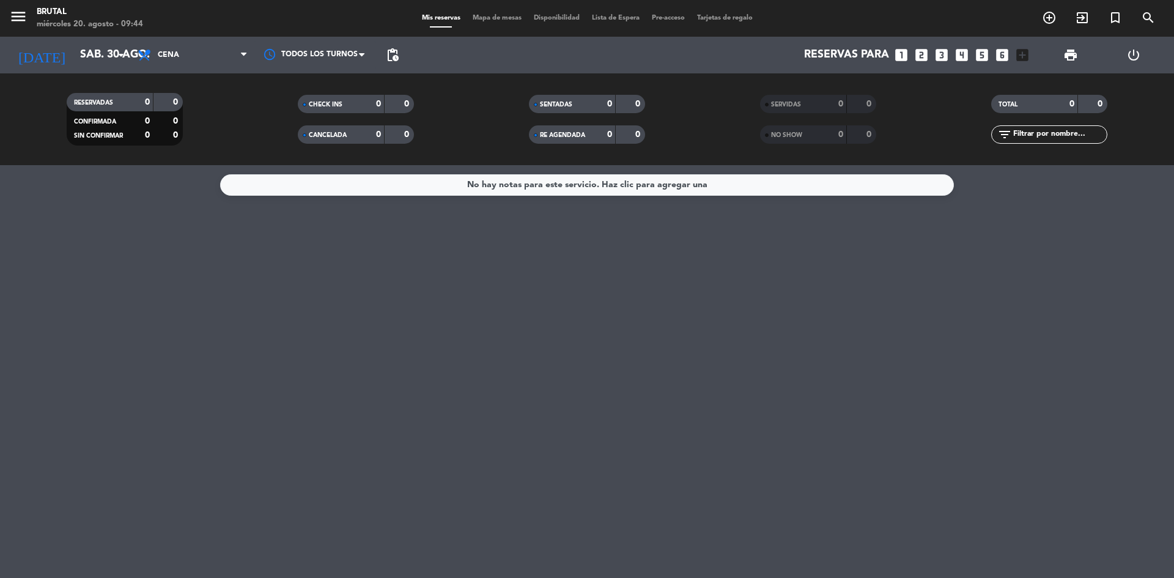
type input "mié. 20 ago."
